Goal: Information Seeking & Learning: Learn about a topic

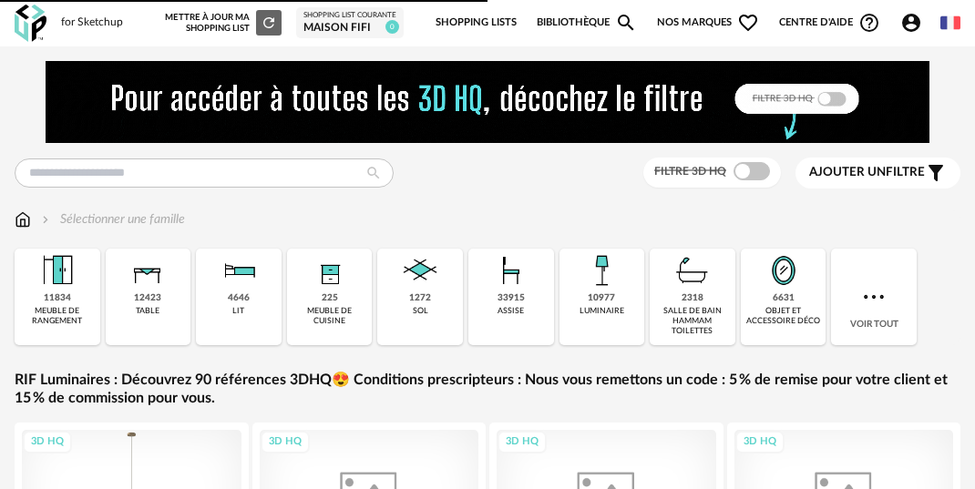
click at [291, 111] on img at bounding box center [488, 102] width 884 height 82
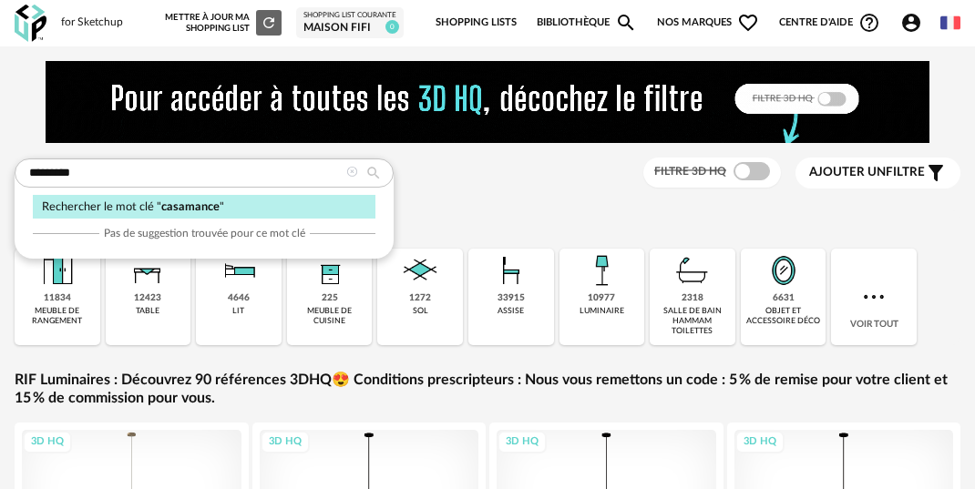
type input "*********"
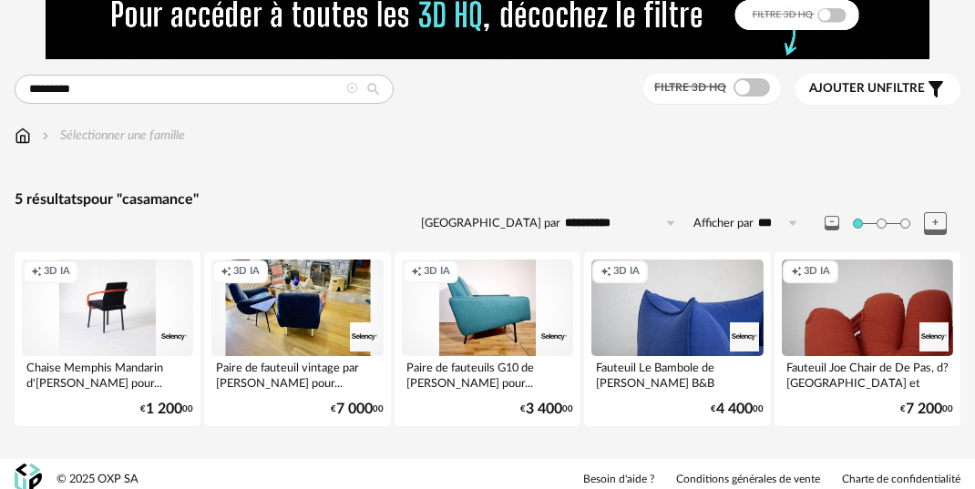
scroll to position [77, 0]
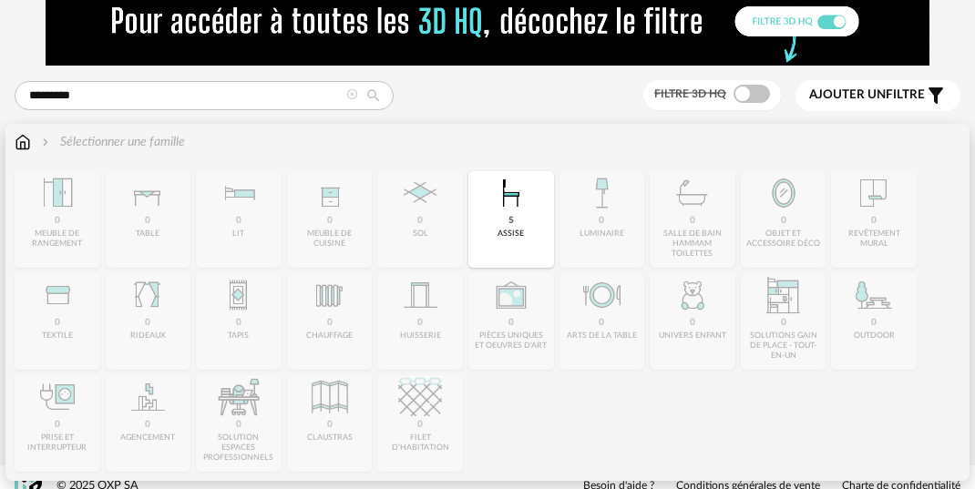
click at [25, 140] on img at bounding box center [23, 142] width 16 height 18
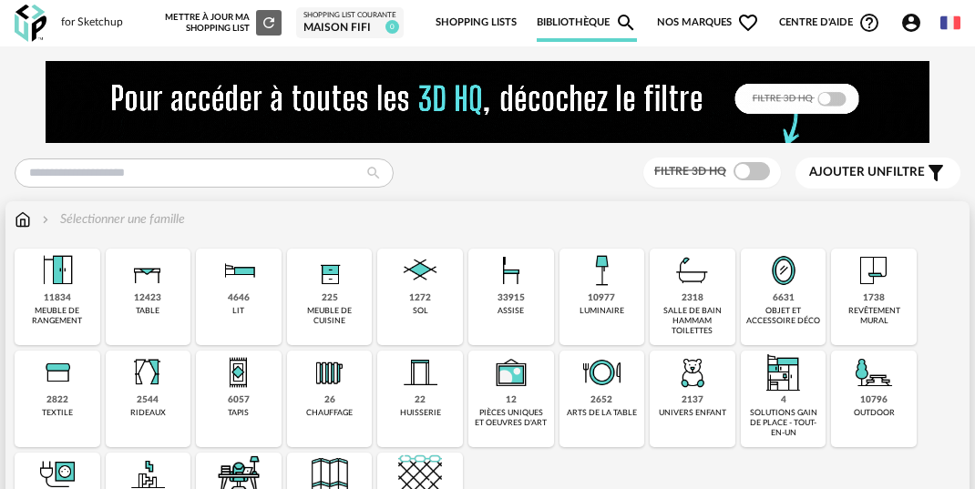
click at [889, 306] on div "revêtement mural" at bounding box center [873, 316] width 75 height 21
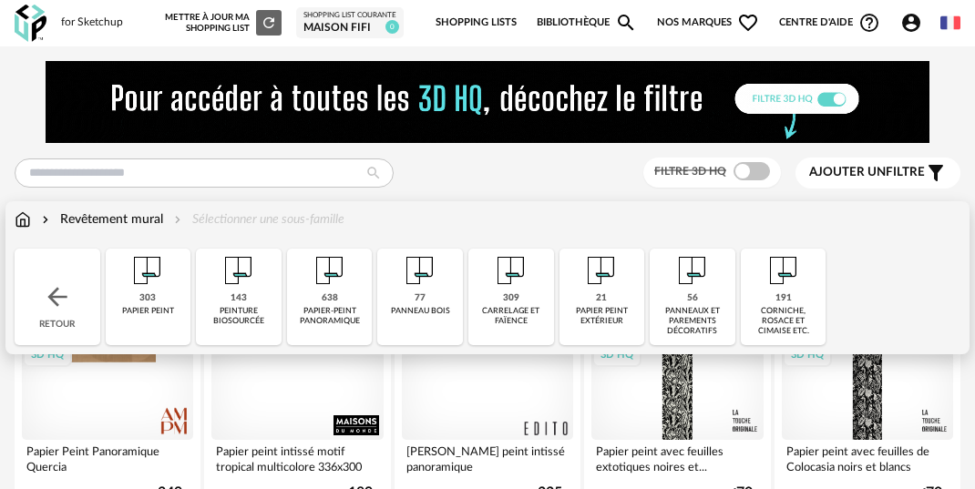
click at [161, 296] on div "303 papier peint" at bounding box center [149, 297] width 86 height 97
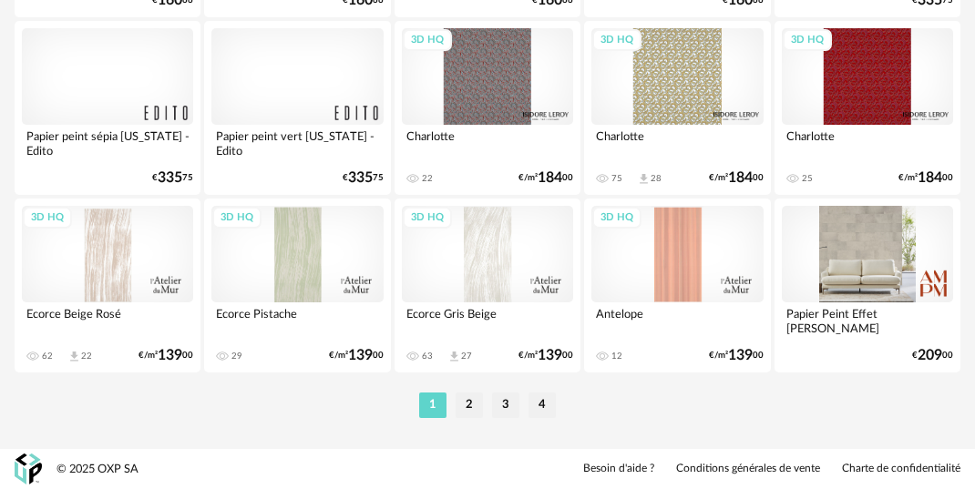
scroll to position [3510, 0]
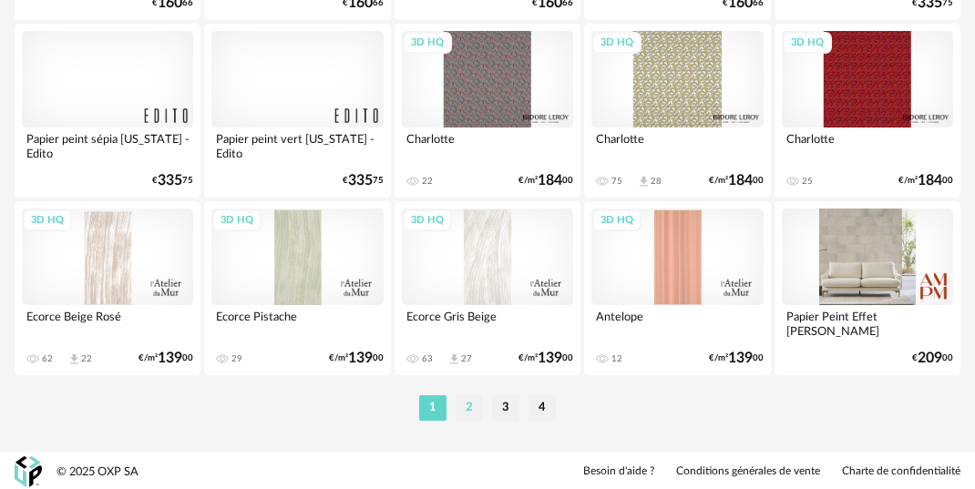
click at [465, 414] on li "2" at bounding box center [468, 408] width 27 height 26
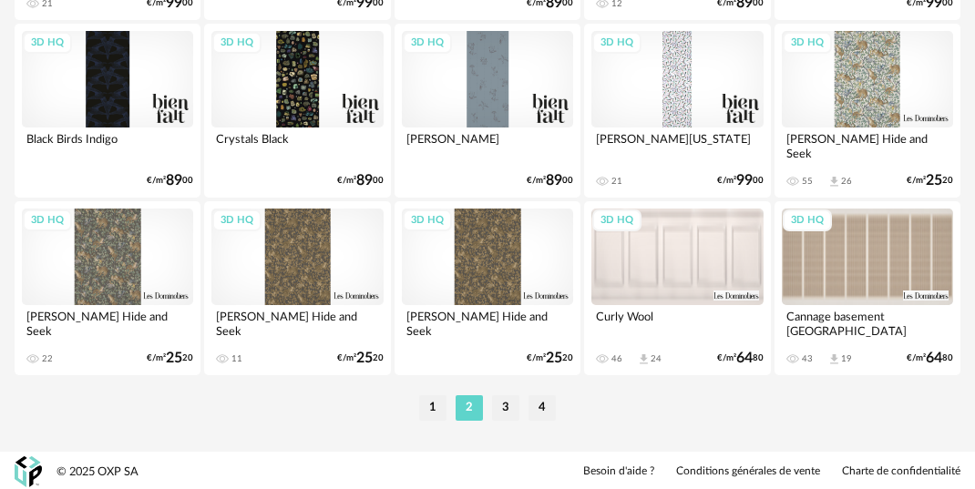
scroll to position [3514, 0]
